Goal: Transaction & Acquisition: Book appointment/travel/reservation

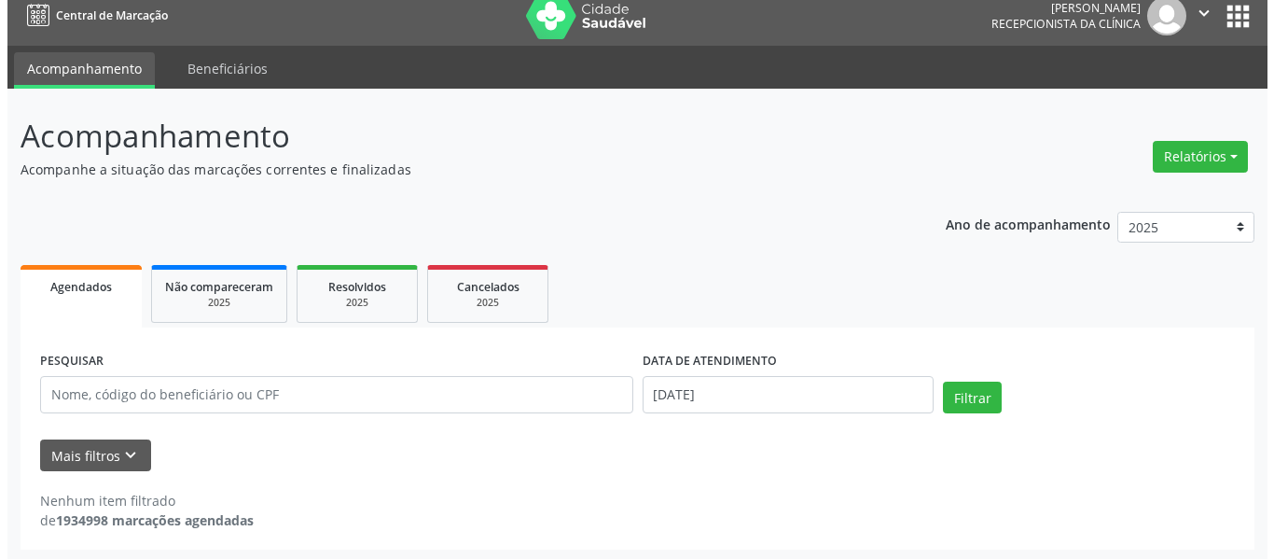
scroll to position [18, 0]
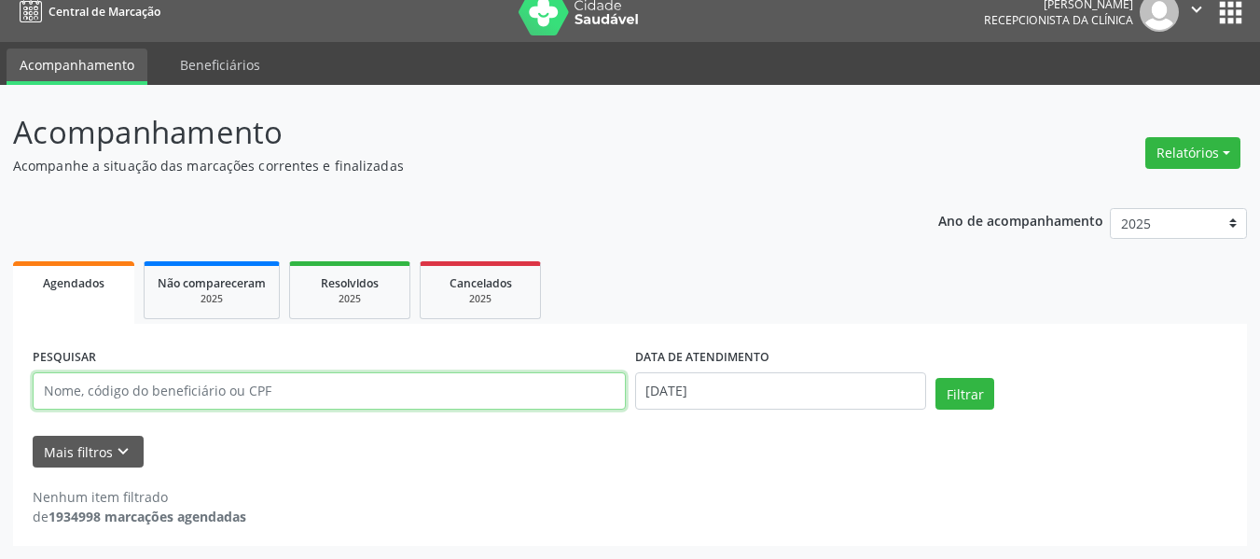
click at [317, 388] on input "text" at bounding box center [329, 390] width 593 height 37
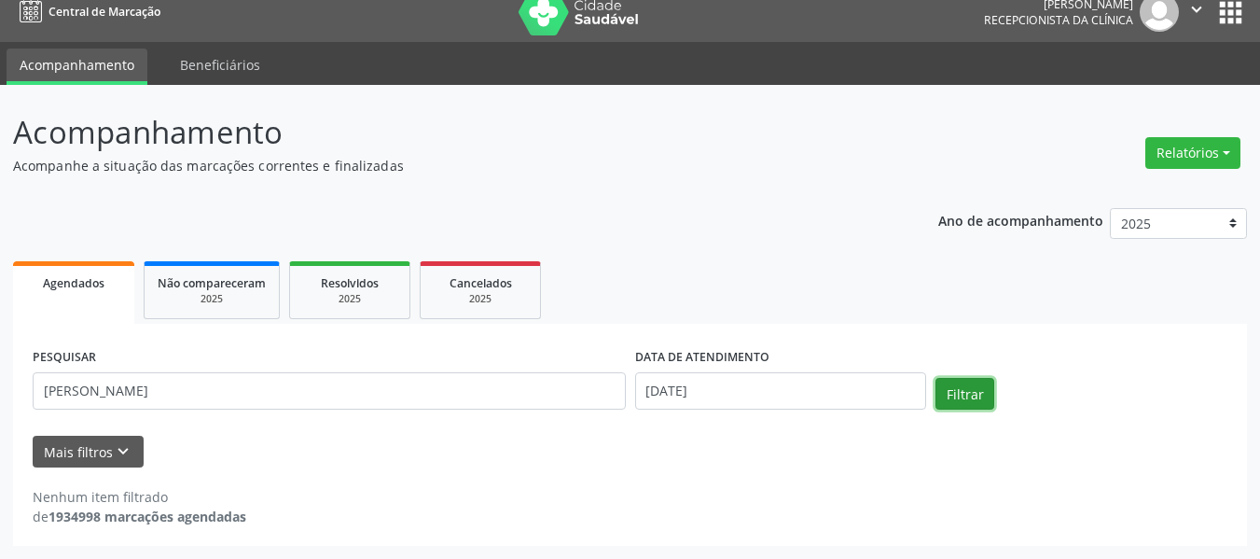
click at [960, 407] on button "Filtrar" at bounding box center [965, 394] width 59 height 32
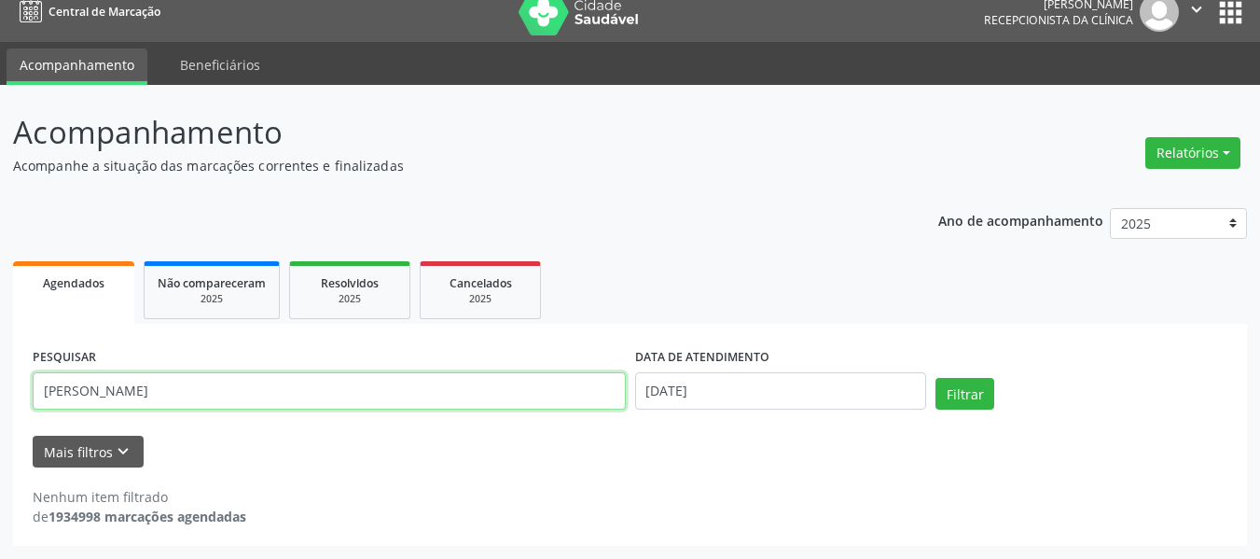
drag, startPoint x: 327, startPoint y: 392, endPoint x: 0, endPoint y: 390, distance: 326.6
click at [0, 390] on div "Acompanhamento Acompanhe a situação das marcações correntes e finalizadas Relat…" at bounding box center [630, 322] width 1260 height 474
drag, startPoint x: 241, startPoint y: 382, endPoint x: 0, endPoint y: 392, distance: 240.9
click at [0, 392] on div "Acompanhamento Acompanhe a situação das marcações correntes e finalizadas Relat…" at bounding box center [630, 322] width 1260 height 474
click at [1192, 157] on button "Relatórios" at bounding box center [1193, 153] width 95 height 32
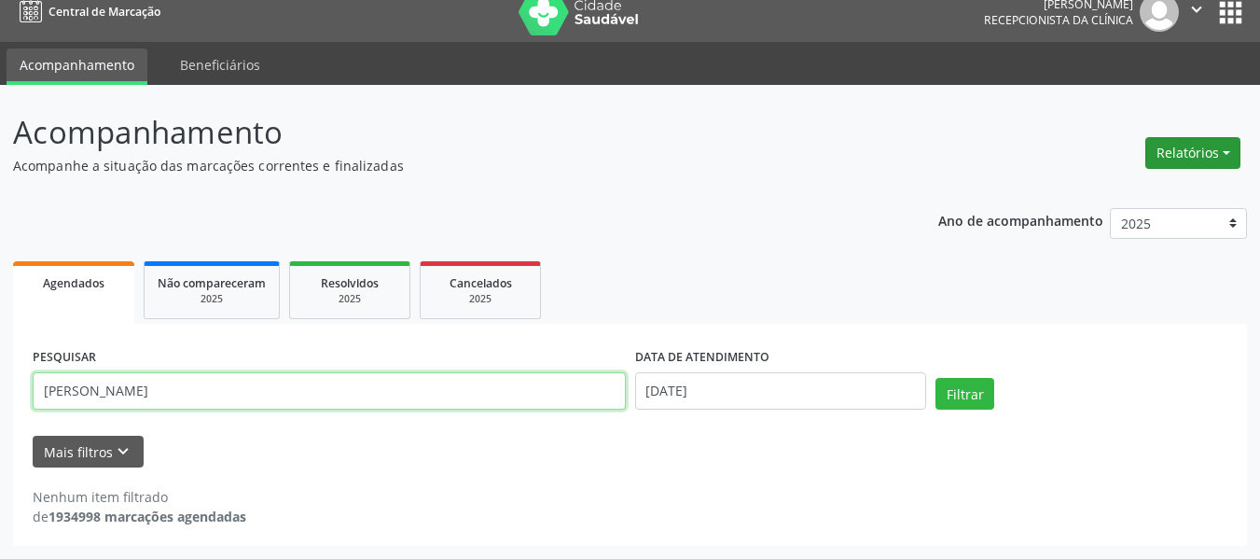
type input "[PERSON_NAME]"
click at [274, 394] on input "[PERSON_NAME]" at bounding box center [329, 390] width 593 height 37
drag, startPoint x: 274, startPoint y: 394, endPoint x: 27, endPoint y: 392, distance: 247.3
click at [27, 392] on div "PESQUISAR [PERSON_NAME] DATA DE ATENDIMENTO [DATE] Filtrar UNIDADE EXECUTANTE S…" at bounding box center [630, 435] width 1234 height 222
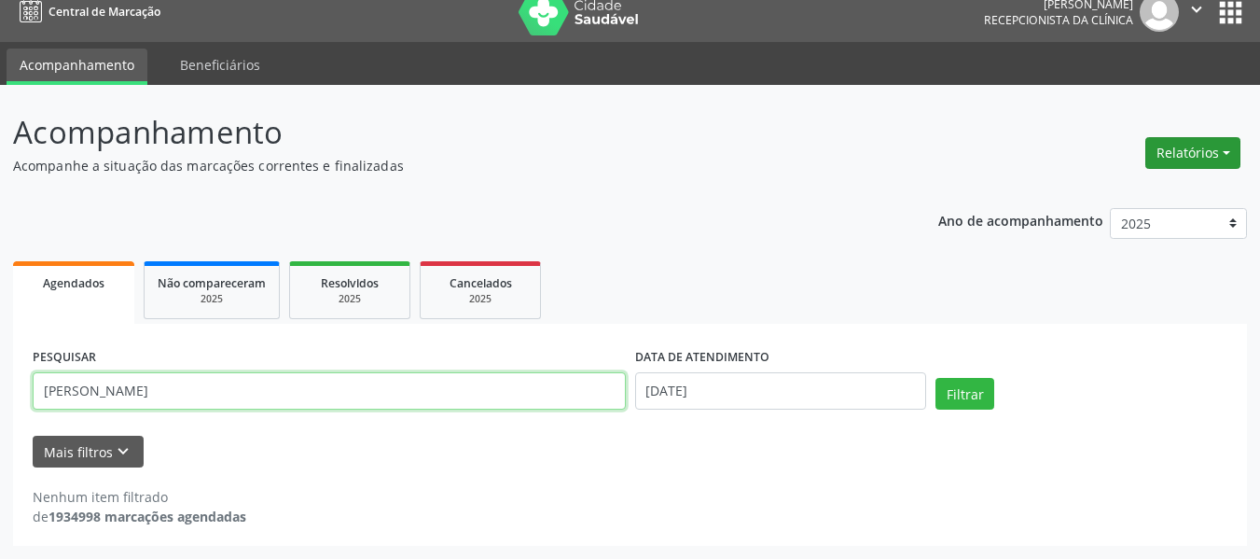
click at [1188, 141] on button "Relatórios" at bounding box center [1193, 153] width 95 height 32
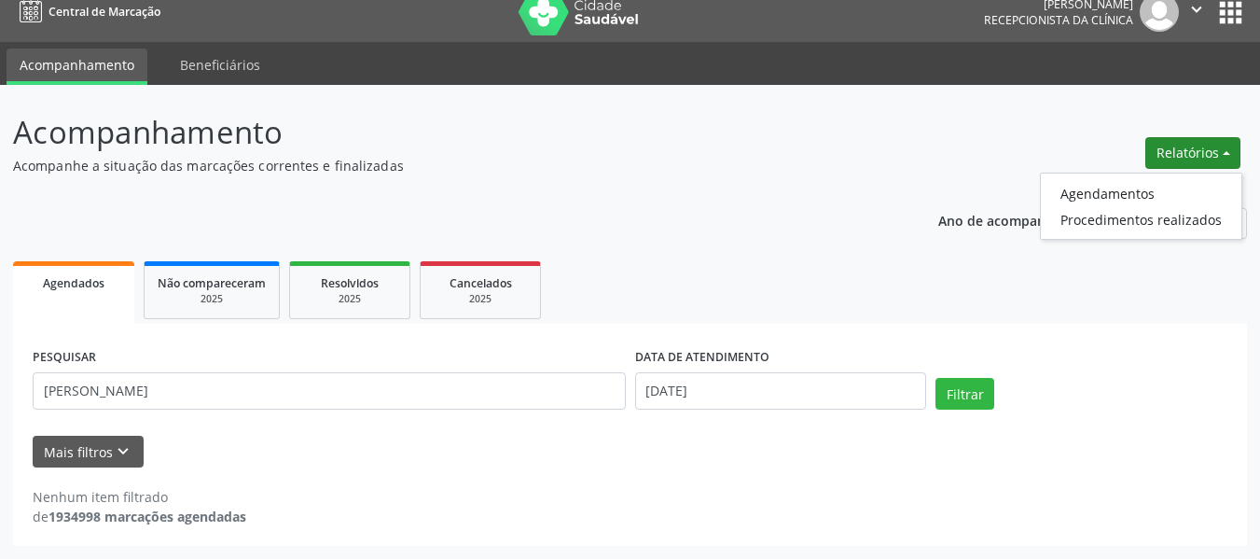
click at [1027, 287] on ul "Agendados Não compareceram 2025 Resolvidos 2025 Cancelados 2025" at bounding box center [630, 290] width 1234 height 67
click at [1194, 145] on button "Relatórios" at bounding box center [1193, 153] width 95 height 32
click at [1148, 185] on link "Agendamentos" at bounding box center [1141, 193] width 201 height 26
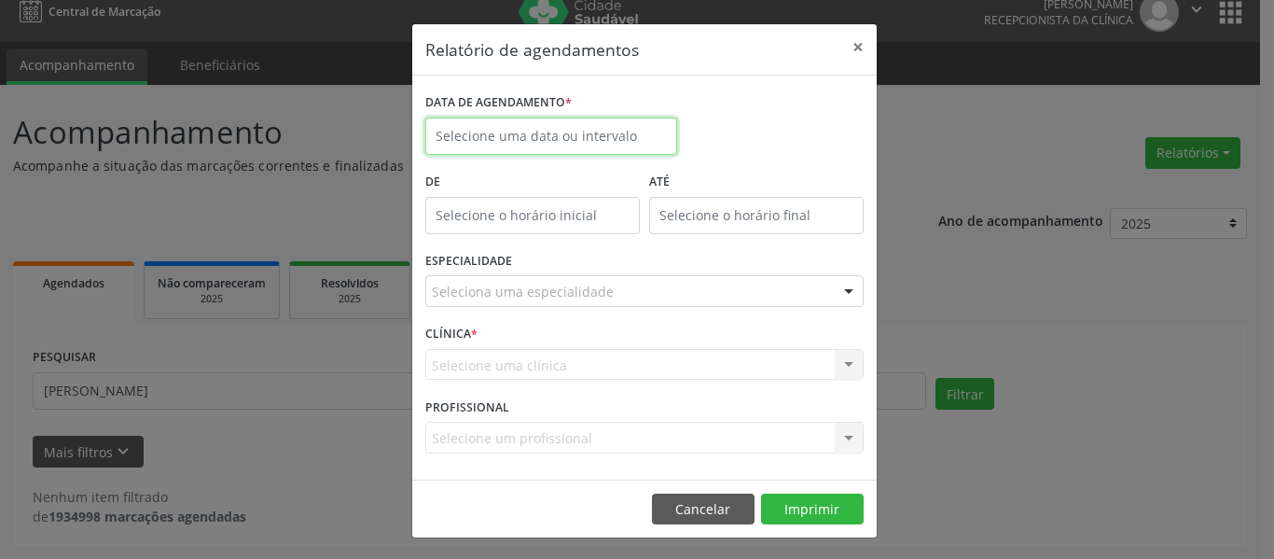
click at [538, 134] on input "text" at bounding box center [551, 136] width 252 height 37
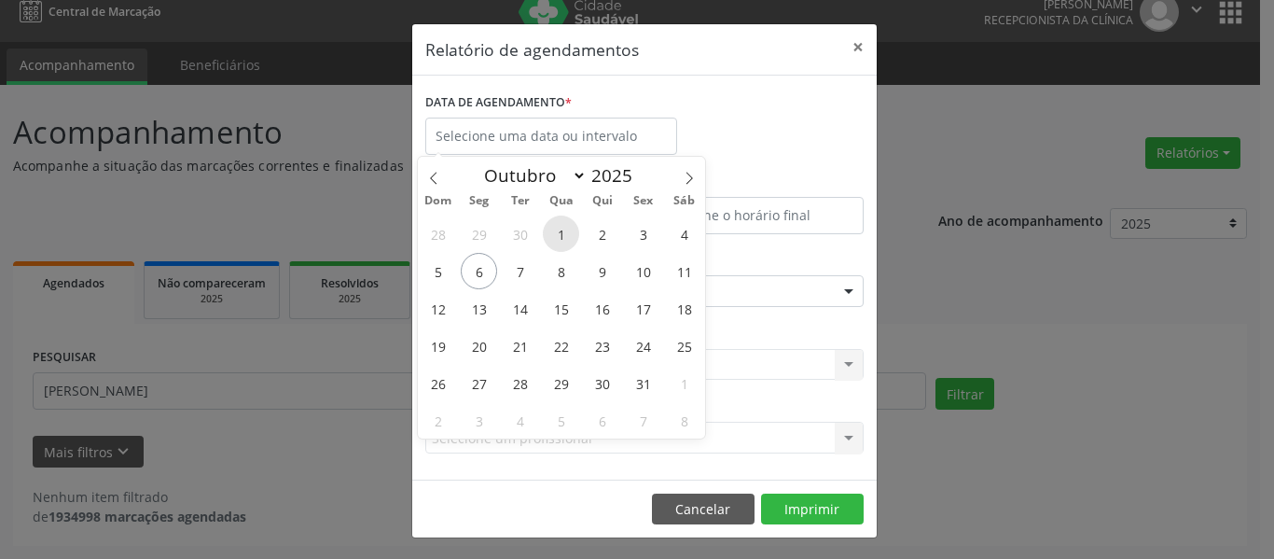
click at [567, 235] on span "1" at bounding box center [561, 234] width 36 height 36
type input "[DATE]"
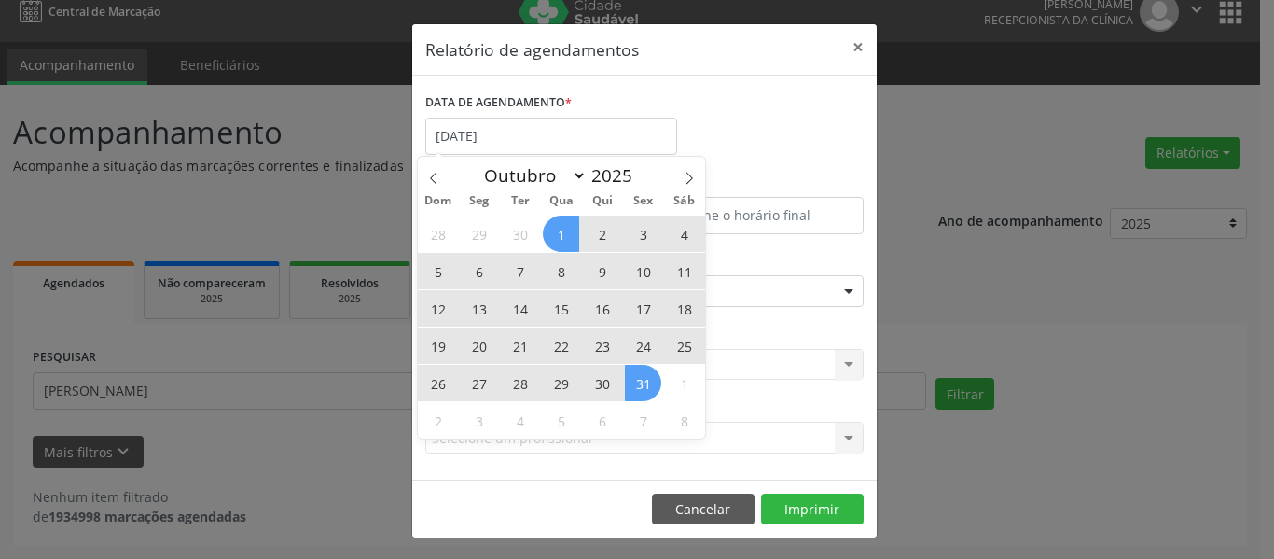
click at [642, 383] on span "31" at bounding box center [643, 383] width 36 height 36
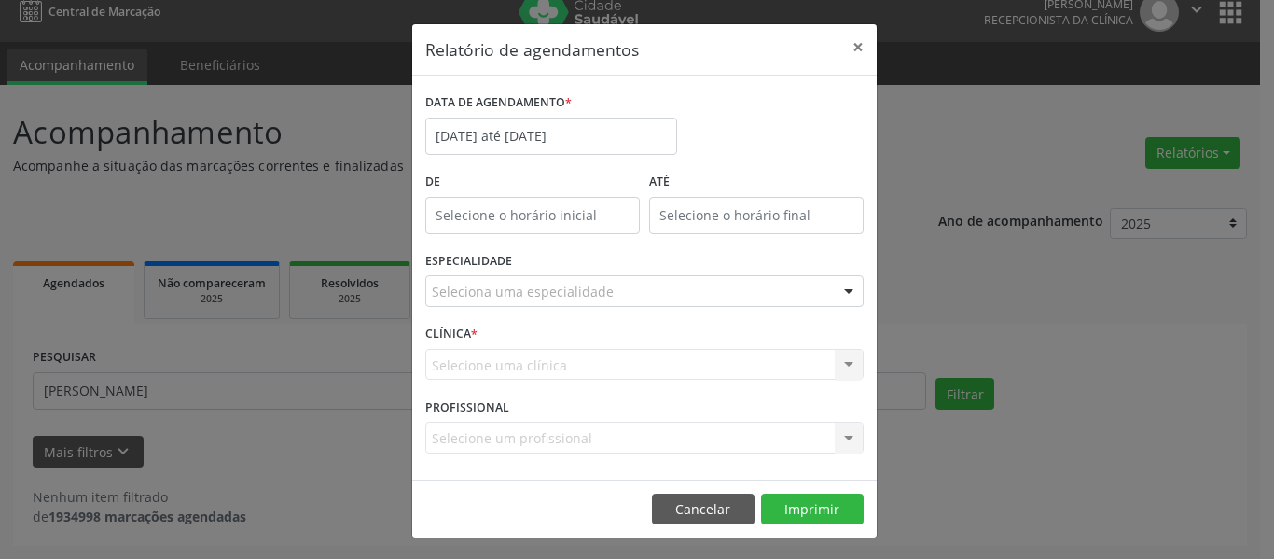
click at [564, 220] on input "text" at bounding box center [532, 215] width 215 height 37
click at [553, 266] on span at bounding box center [552, 265] width 13 height 19
type input "11:00"
type input "11"
click at [553, 266] on span at bounding box center [552, 265] width 13 height 19
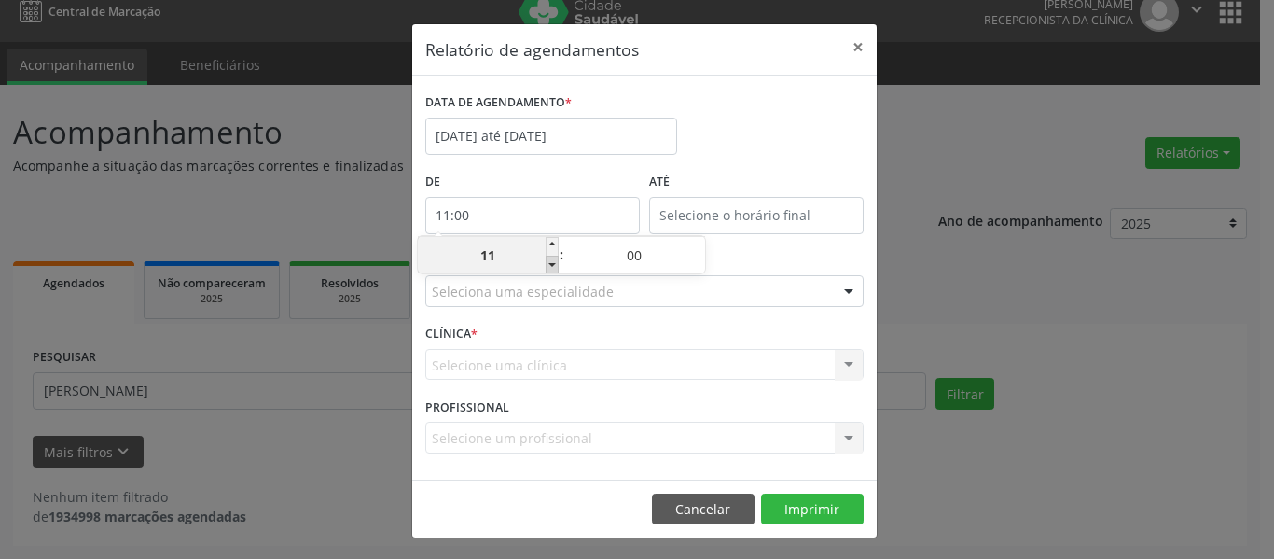
type input "10:00"
type input "10"
click at [553, 266] on span at bounding box center [552, 265] width 13 height 19
type input "09:00"
type input "09"
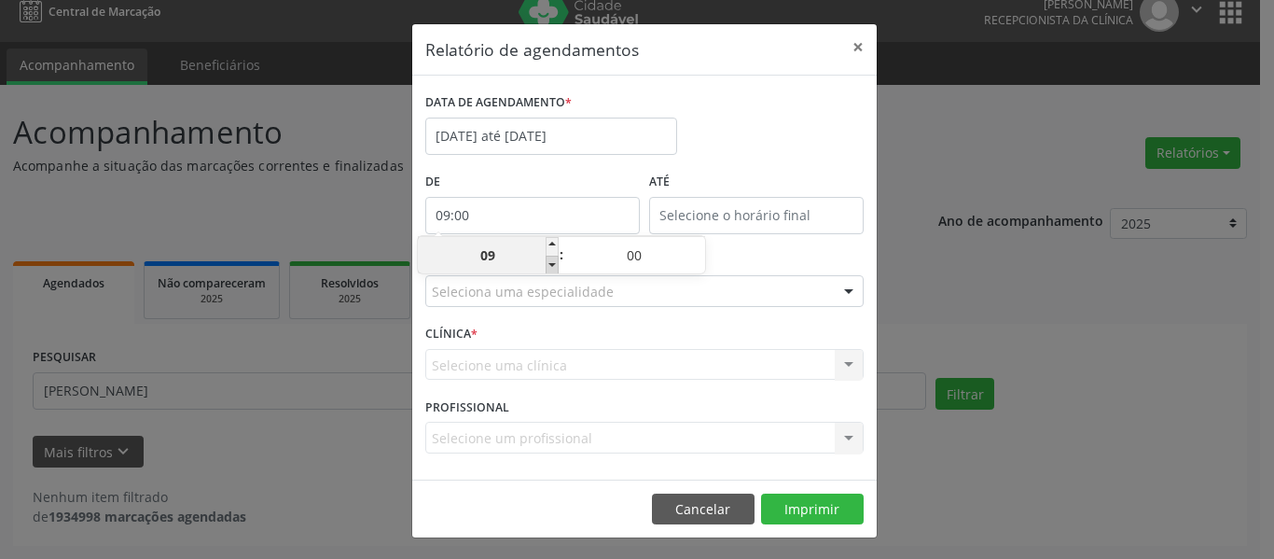
click at [553, 266] on span at bounding box center [552, 265] width 13 height 19
type input "08:00"
type input "08"
click at [553, 266] on span at bounding box center [552, 265] width 13 height 19
type input "07:00"
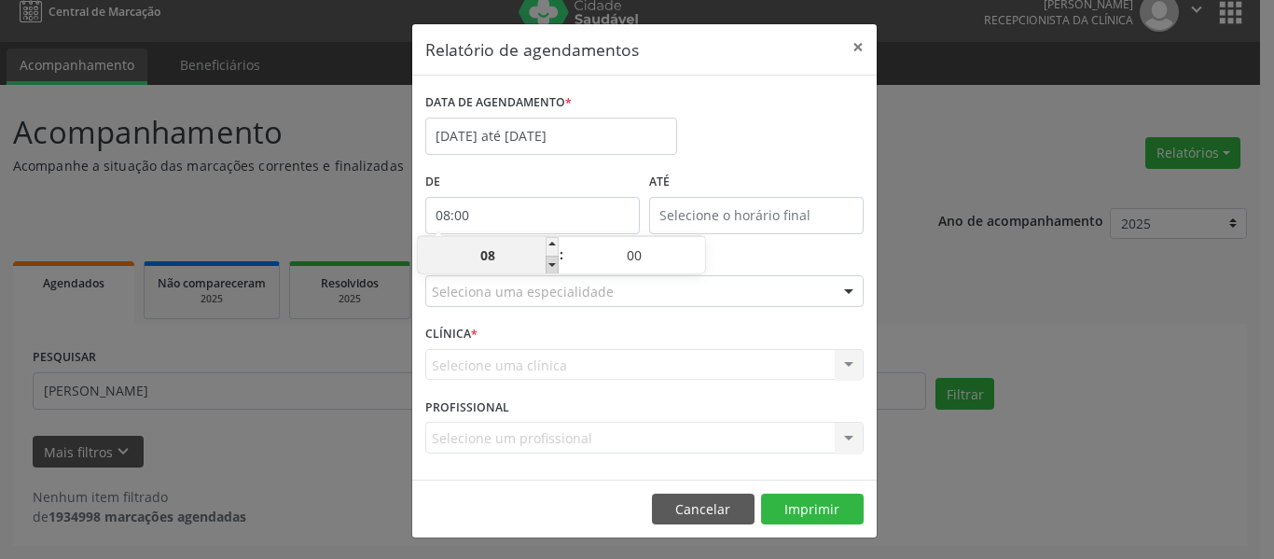
type input "07"
click at [553, 266] on span at bounding box center [552, 265] width 13 height 19
type input "06:00"
type input "06"
click at [553, 266] on span at bounding box center [552, 265] width 13 height 19
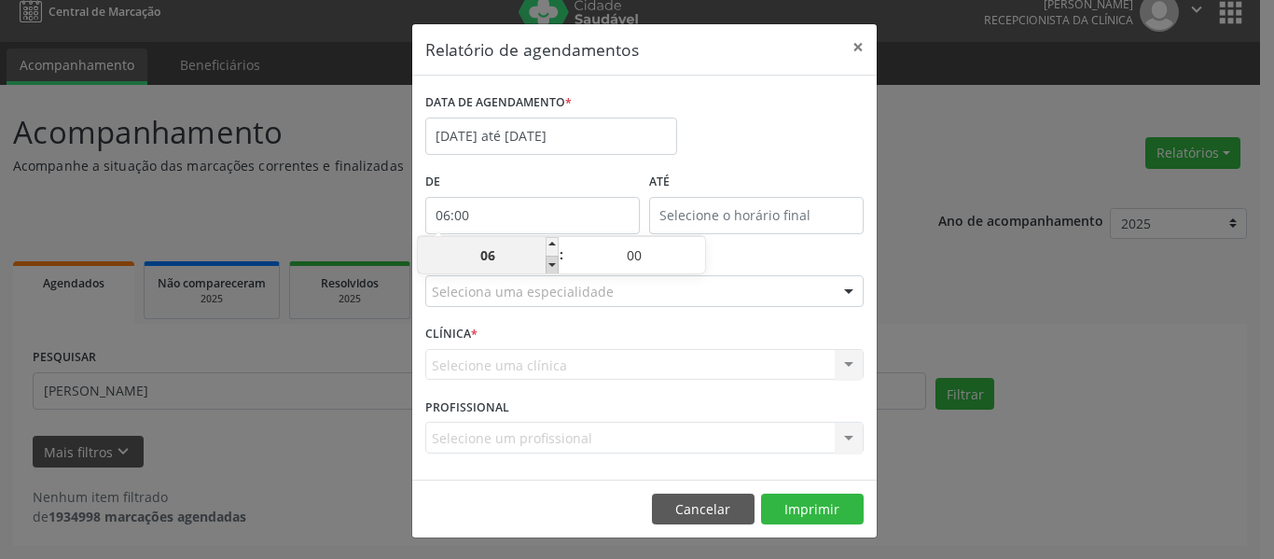
type input "05:00"
type input "05"
click at [553, 266] on span at bounding box center [552, 265] width 13 height 19
type input "04:00"
type input "04"
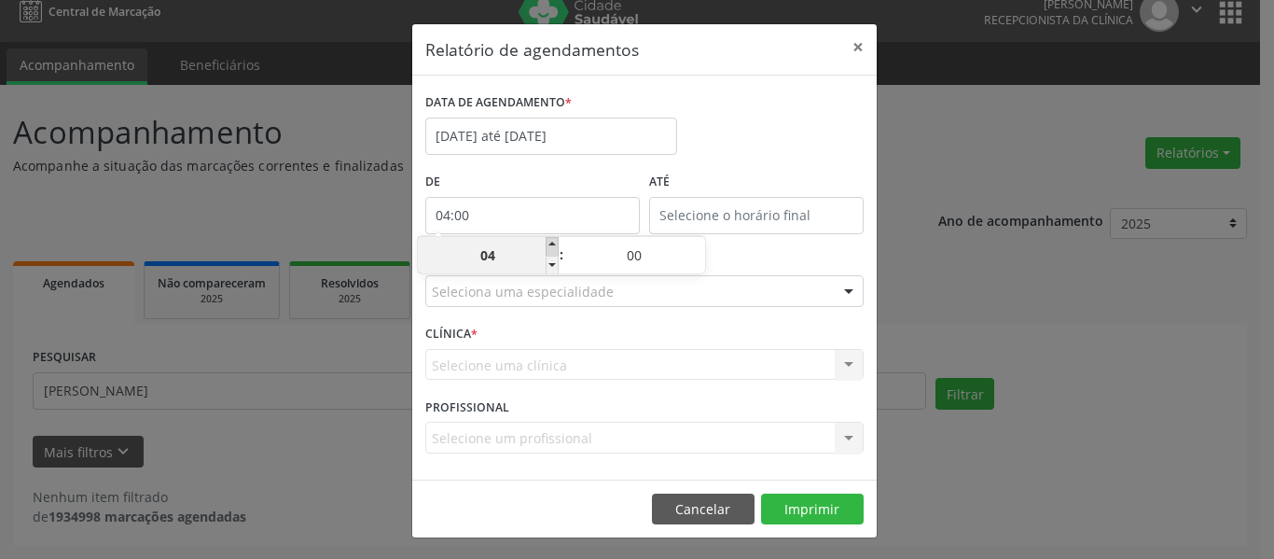
click at [553, 239] on span at bounding box center [552, 246] width 13 height 19
type input "05:00"
type input "05"
click at [552, 242] on span at bounding box center [552, 246] width 13 height 19
type input "06:00"
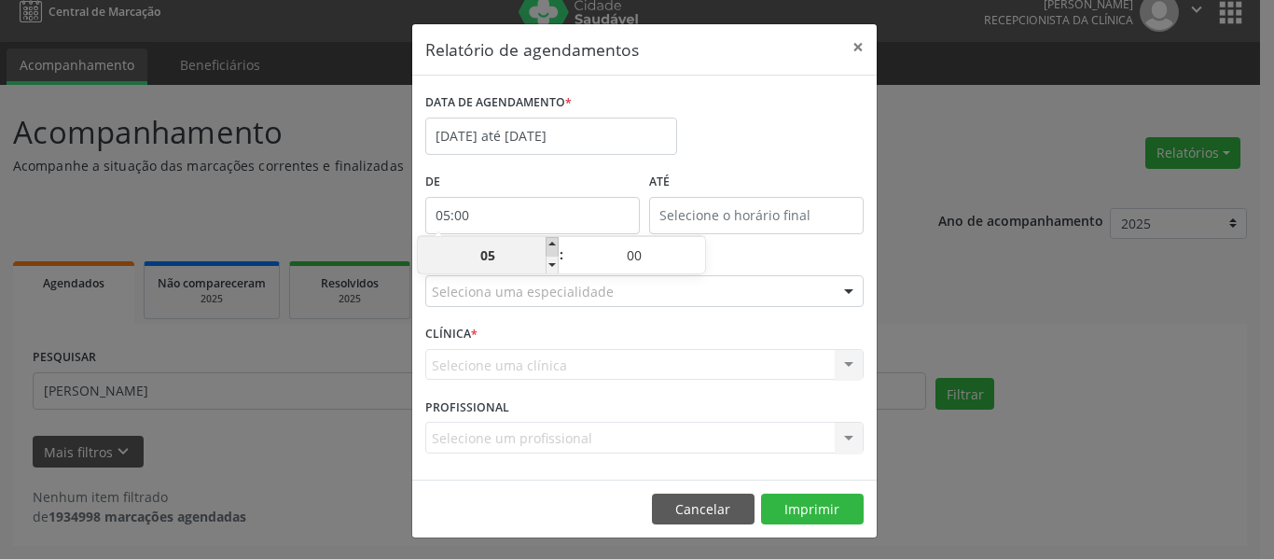
type input "06"
click at [500, 256] on input "06" at bounding box center [488, 255] width 141 height 37
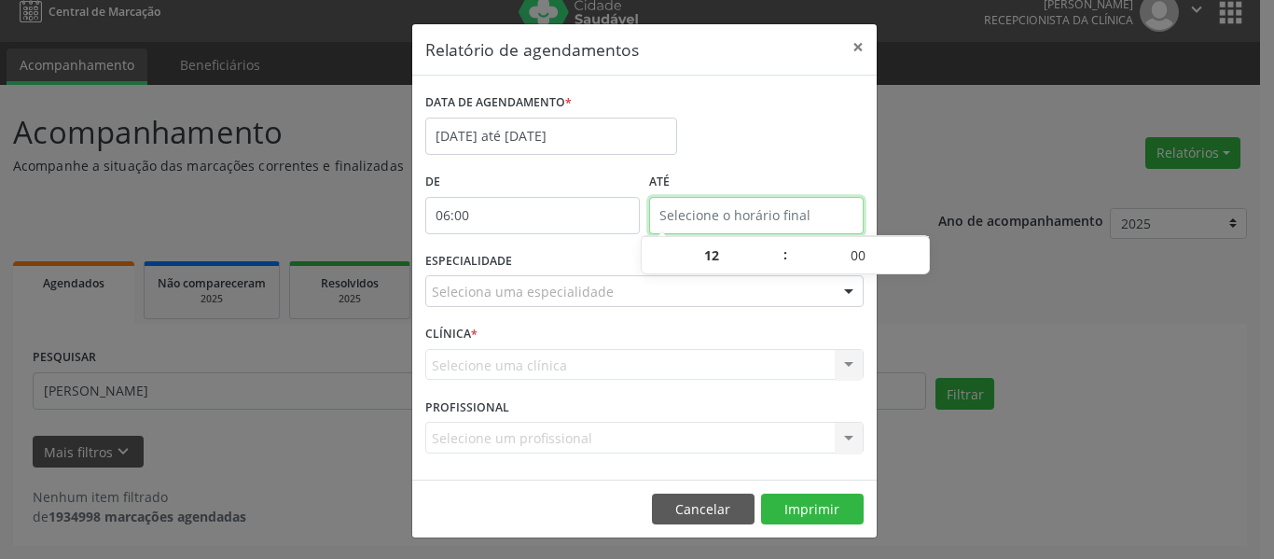
click at [764, 215] on input "text" at bounding box center [756, 215] width 215 height 37
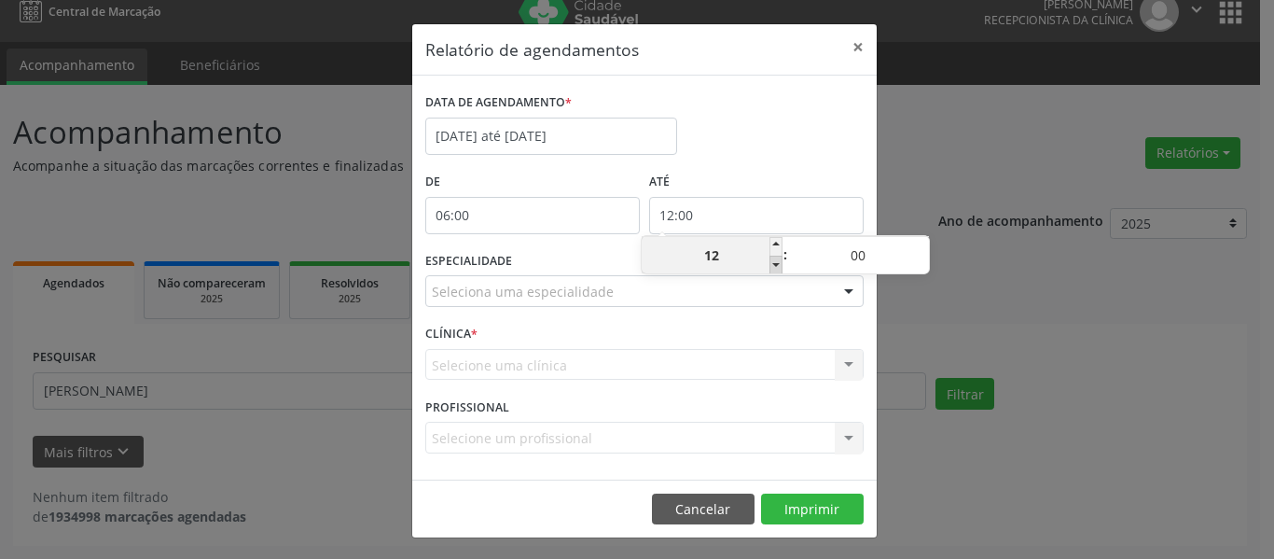
click at [780, 267] on span at bounding box center [776, 265] width 13 height 19
type input "11:00"
type input "11"
click at [780, 267] on span at bounding box center [776, 265] width 13 height 19
type input "10:00"
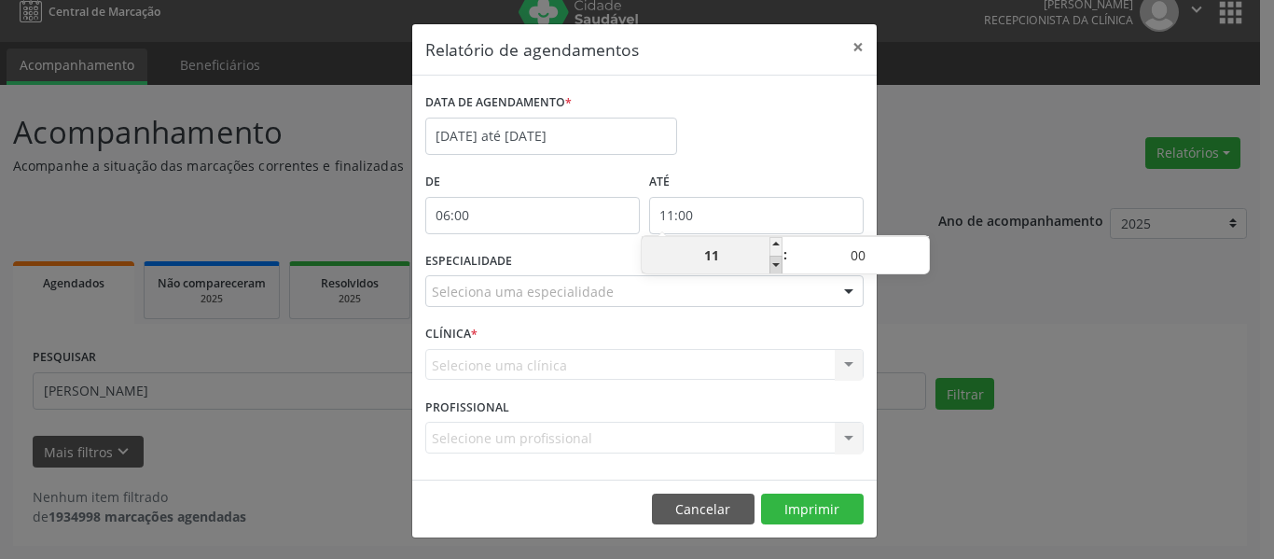
type input "10"
click at [780, 267] on span at bounding box center [776, 265] width 13 height 19
type input "09:00"
type input "09"
click at [780, 267] on span at bounding box center [776, 265] width 13 height 19
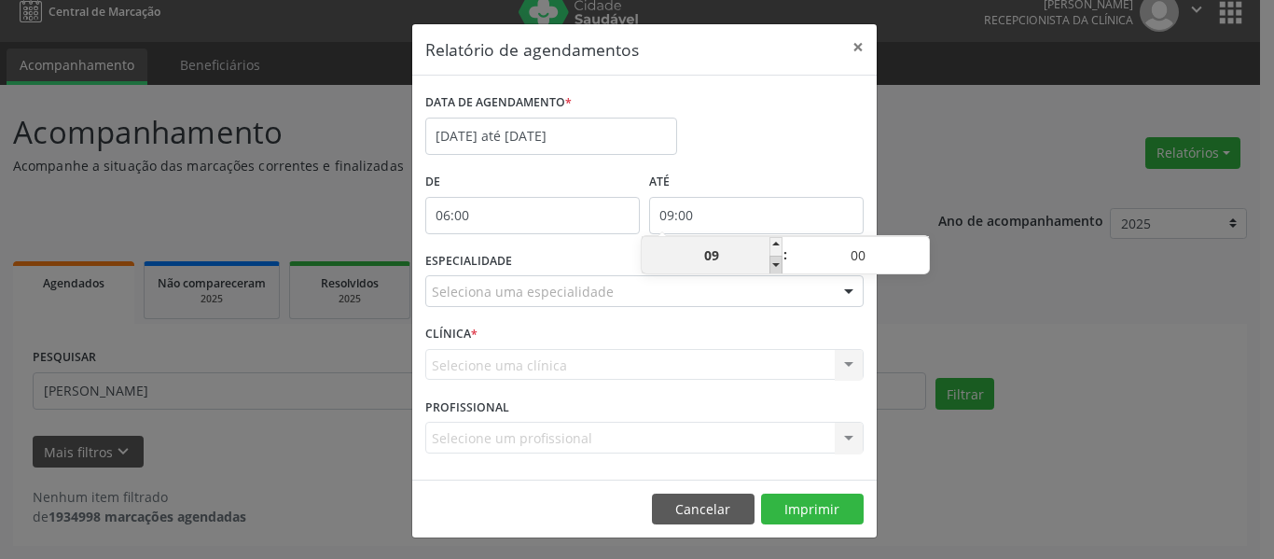
type input "08:00"
type input "08"
click at [782, 249] on span at bounding box center [776, 246] width 13 height 19
type input "09:00"
type input "09"
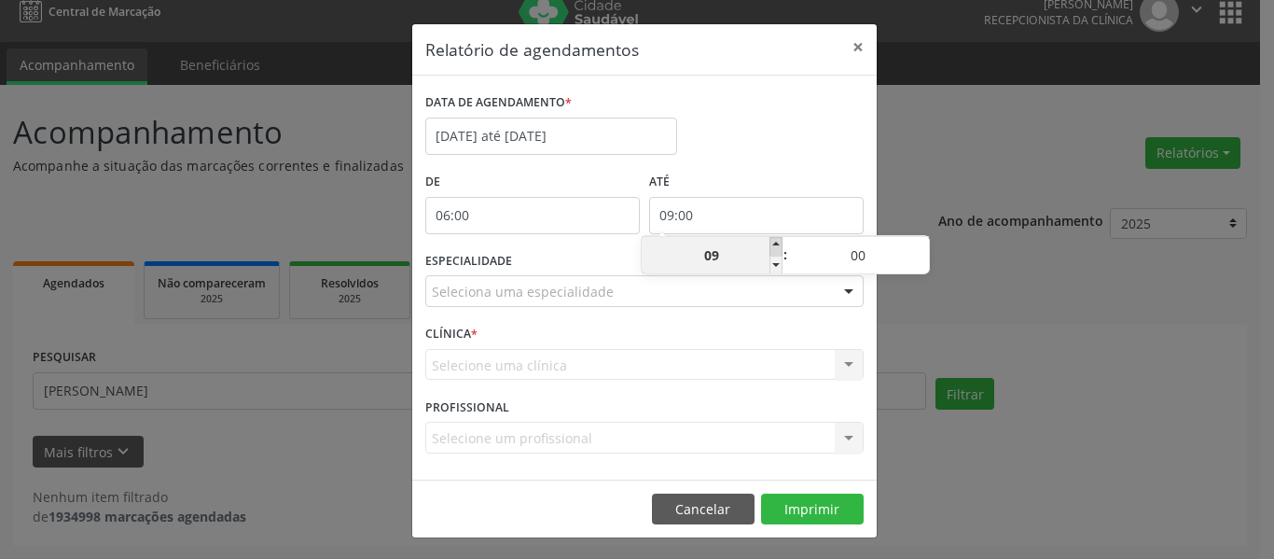
click at [771, 246] on span at bounding box center [776, 246] width 13 height 19
type input "10:00"
type input "10"
click at [773, 245] on span at bounding box center [776, 246] width 13 height 19
type input "11:00"
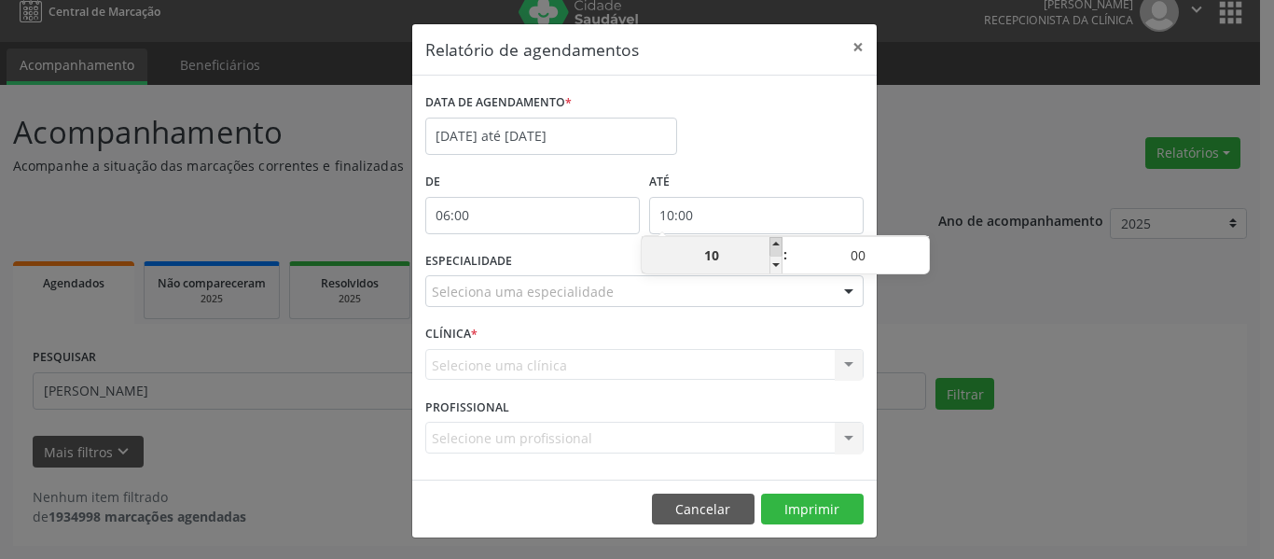
type input "11"
click at [773, 245] on span at bounding box center [776, 246] width 13 height 19
type input "12:00"
type input "12"
click at [773, 245] on span at bounding box center [776, 246] width 13 height 19
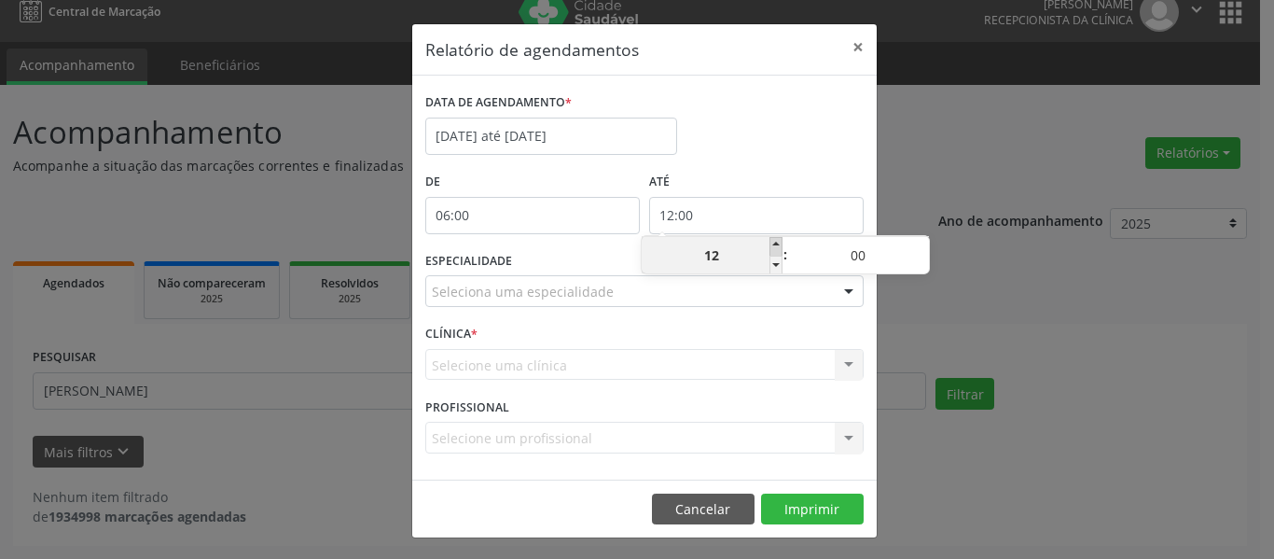
type input "13:00"
type input "13"
click at [773, 245] on span at bounding box center [776, 246] width 13 height 19
type input "14:00"
type input "14"
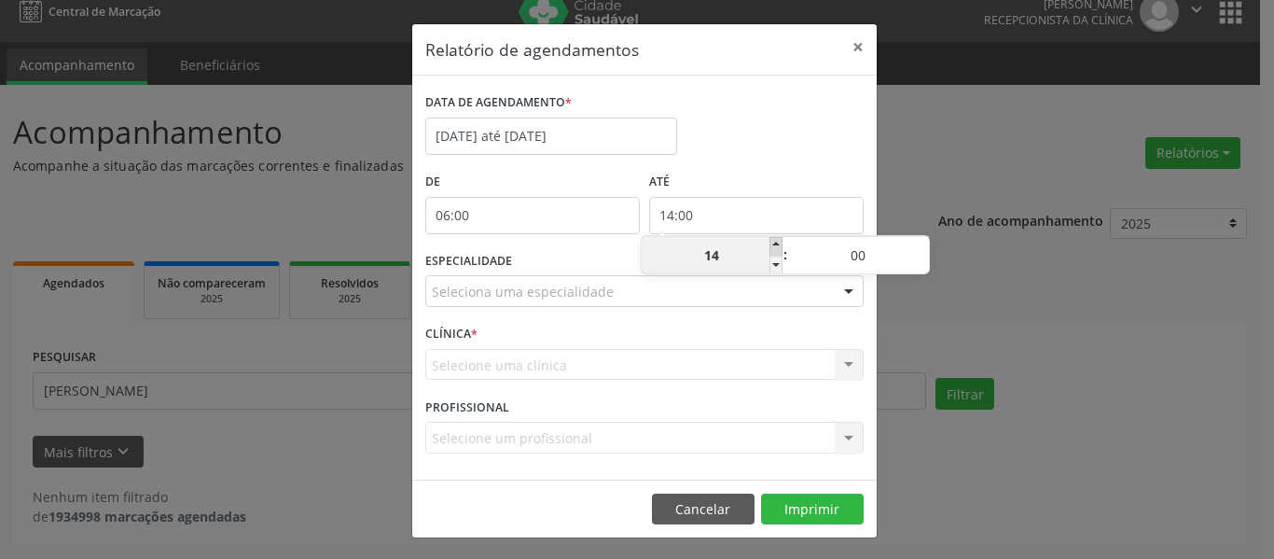
click at [773, 245] on span at bounding box center [776, 246] width 13 height 19
type input "15:00"
type input "15"
click at [773, 245] on span at bounding box center [776, 246] width 13 height 19
type input "16:00"
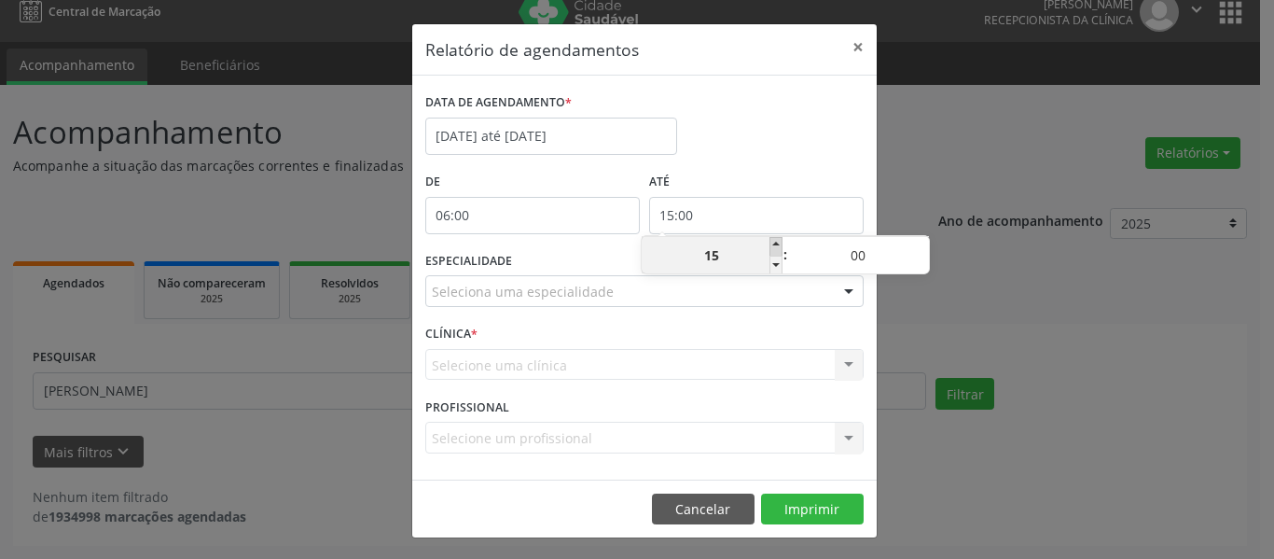
type input "16"
click at [773, 245] on span at bounding box center [776, 246] width 13 height 19
type input "17:00"
type input "17"
click at [773, 245] on span at bounding box center [776, 246] width 13 height 19
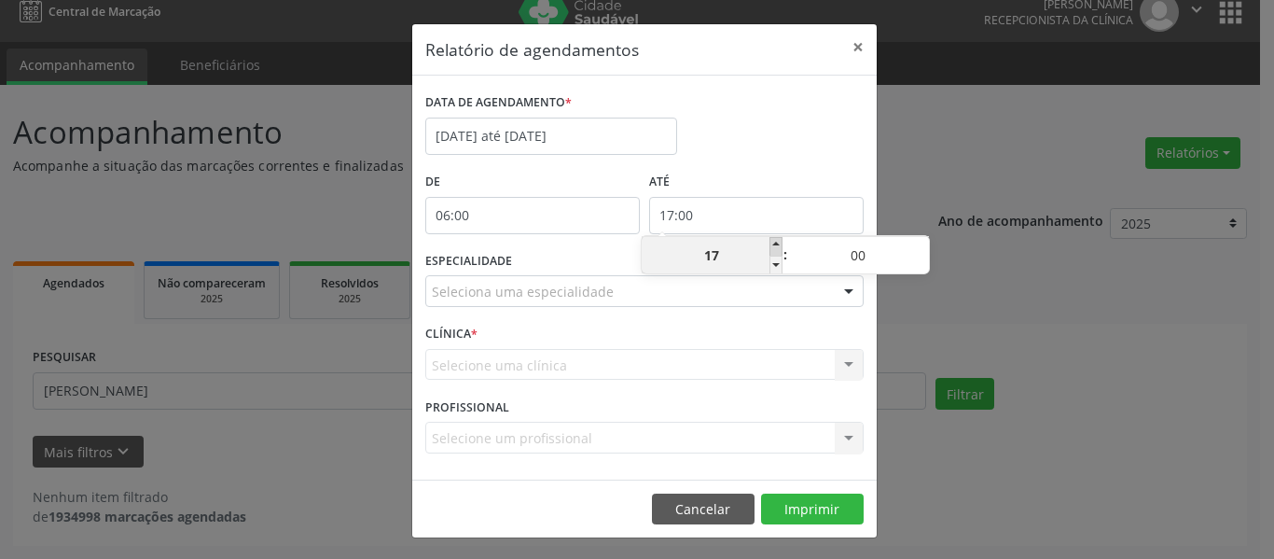
type input "18:00"
type input "18"
click at [750, 316] on div "ESPECIALIDADE Seleciona uma especialidade Todas as especialidades Alergologia A…" at bounding box center [645, 283] width 448 height 73
click at [649, 295] on div "Seleciona uma especialidade" at bounding box center [644, 291] width 439 height 32
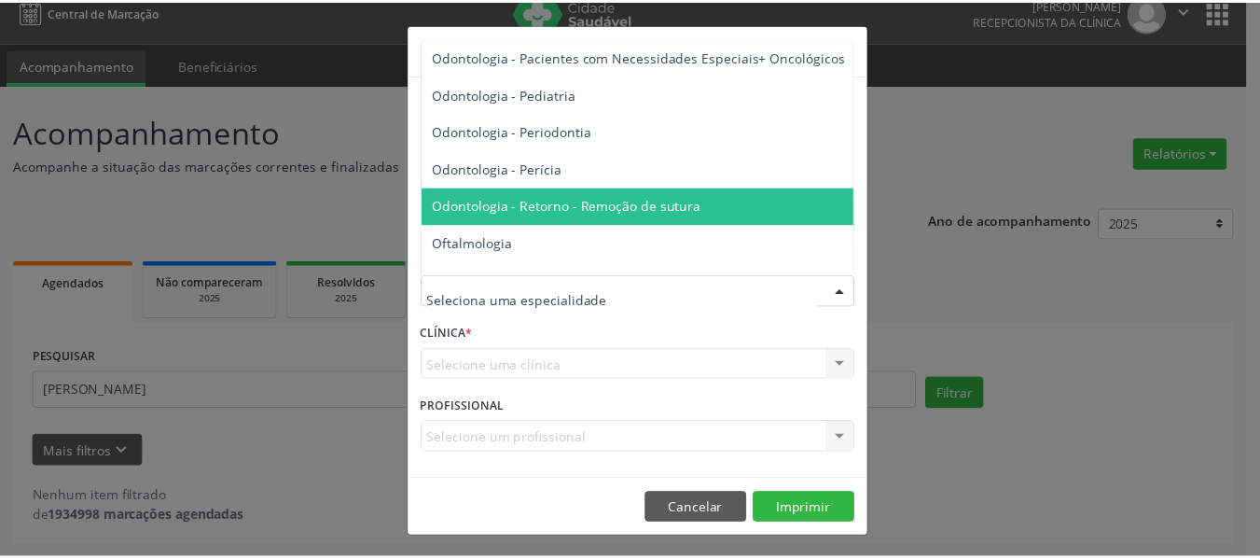
scroll to position [2612, 0]
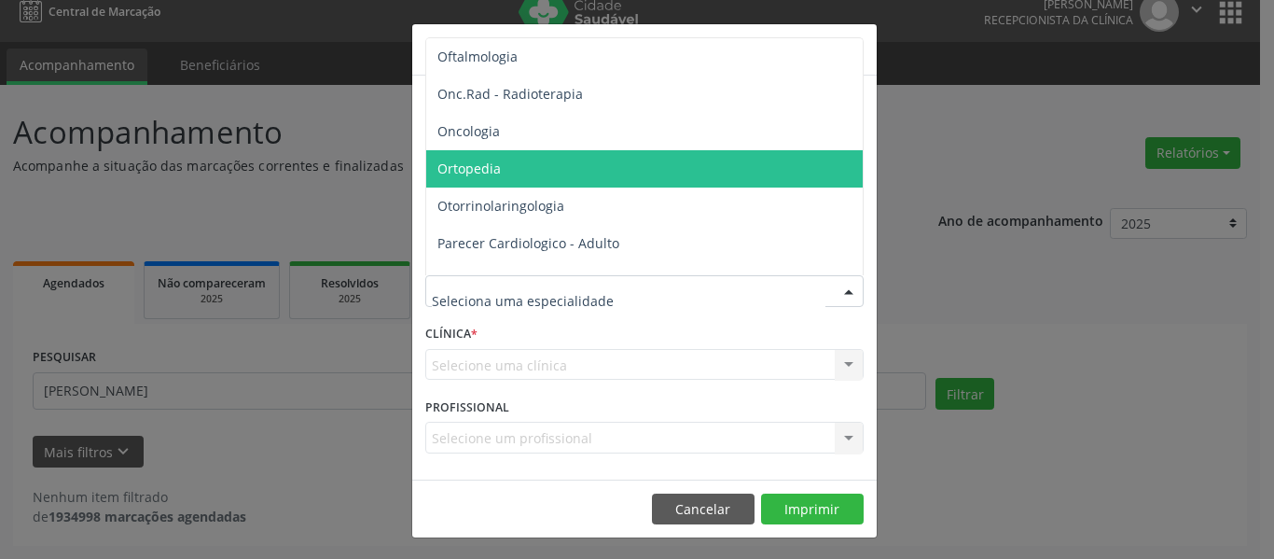
click at [536, 171] on span "Ortopedia" at bounding box center [645, 168] width 439 height 37
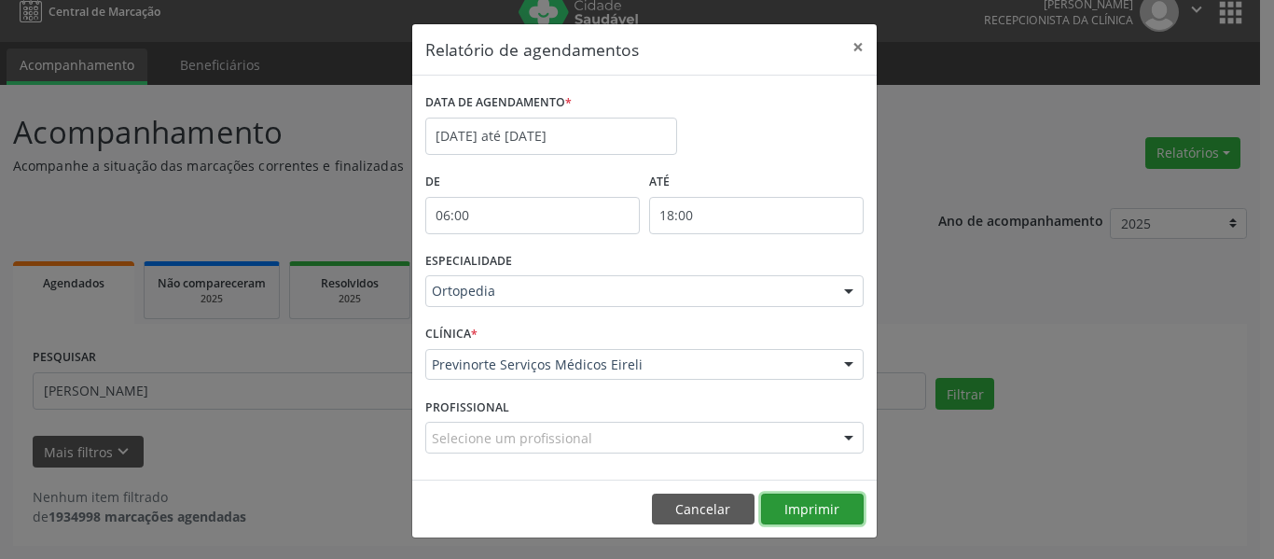
click at [827, 503] on button "Imprimir" at bounding box center [812, 510] width 103 height 32
click at [695, 510] on button "Cancelar" at bounding box center [703, 510] width 103 height 32
